Goal: Find specific page/section: Find specific page/section

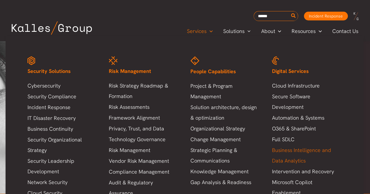
scroll to position [91, 0]
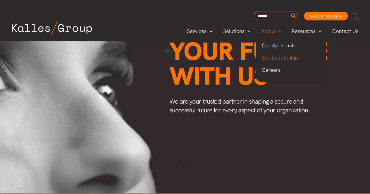
click at [278, 56] on span "Our Leadership" at bounding box center [279, 57] width 37 height 7
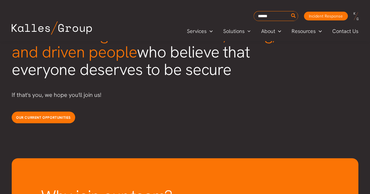
scroll to position [1563, 0]
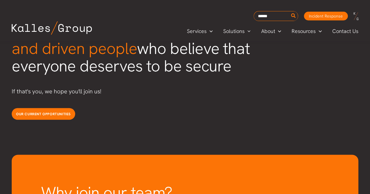
click at [119, 30] on div at bounding box center [71, 30] width 131 height 19
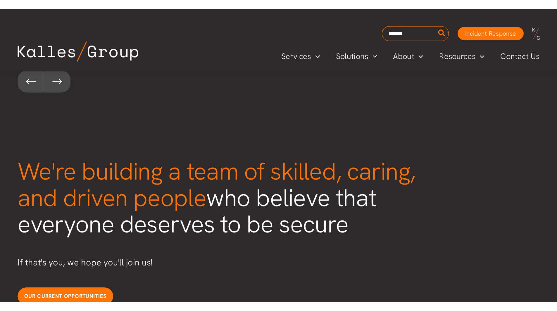
scroll to position [1486, 0]
